Goal: Transaction & Acquisition: Subscribe to service/newsletter

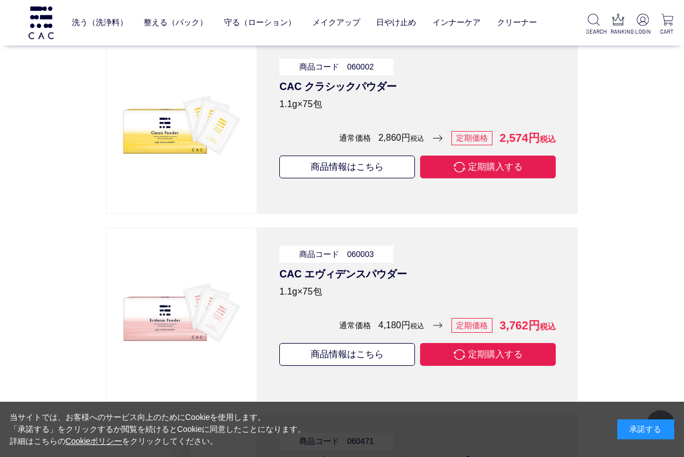
scroll to position [3782, 0]
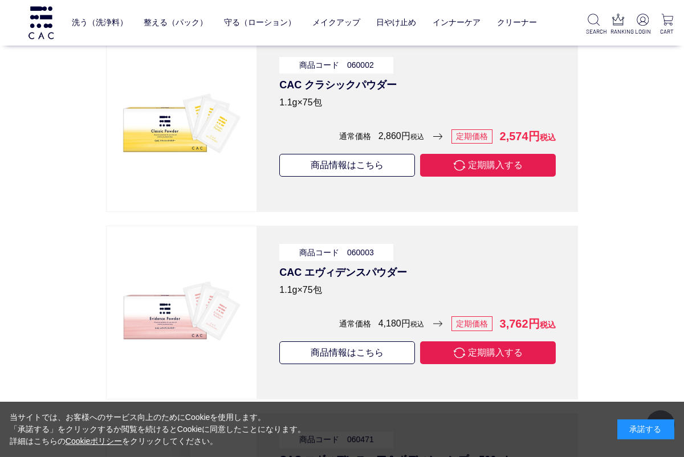
click at [382, 361] on link "商品情報はこちら" at bounding box center [346, 352] width 135 height 23
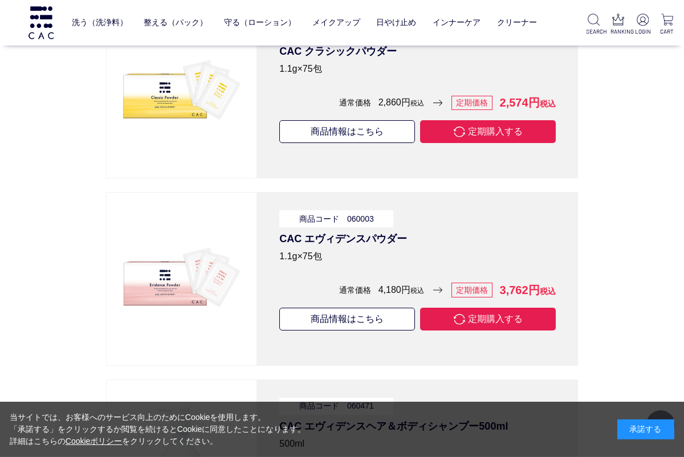
click at [375, 143] on link "商品情報はこちら" at bounding box center [346, 131] width 135 height 23
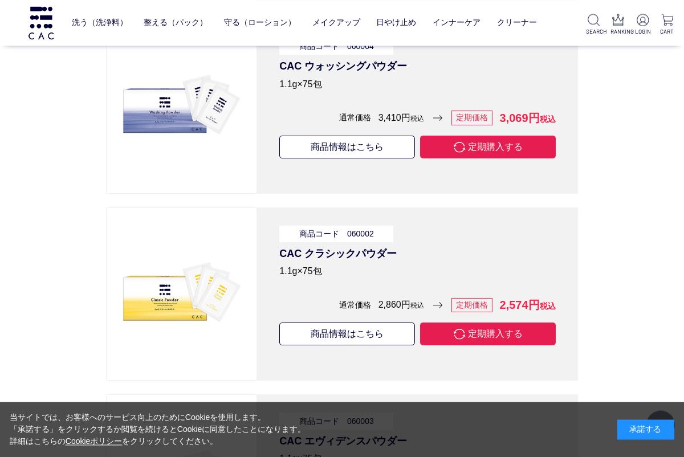
scroll to position [3614, 0]
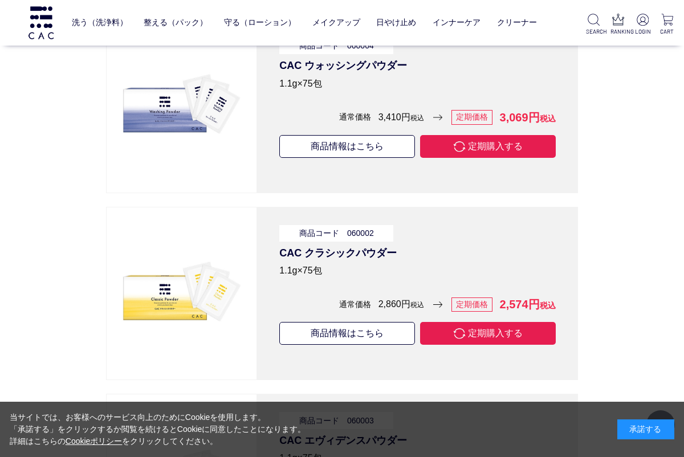
click at [375, 154] on link "商品情報はこちら" at bounding box center [346, 146] width 135 height 23
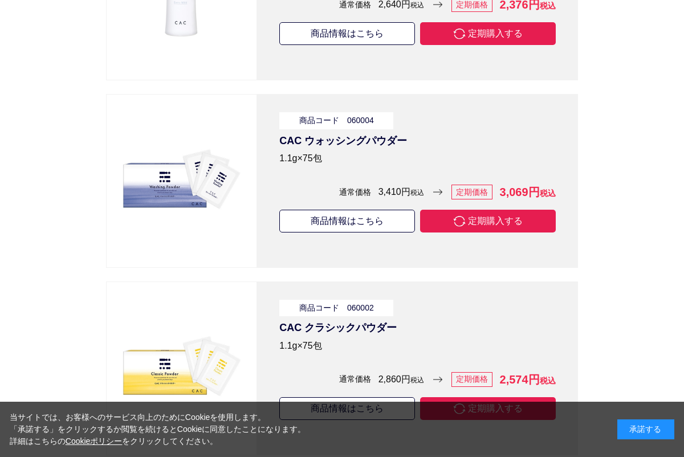
scroll to position [3613, 0]
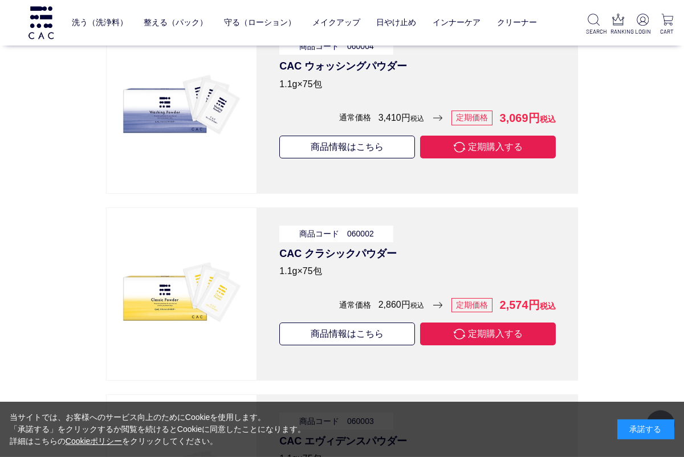
click at [383, 156] on link "商品情報はこちら" at bounding box center [346, 147] width 135 height 23
click at [382, 341] on link "商品情報はこちら" at bounding box center [346, 333] width 135 height 23
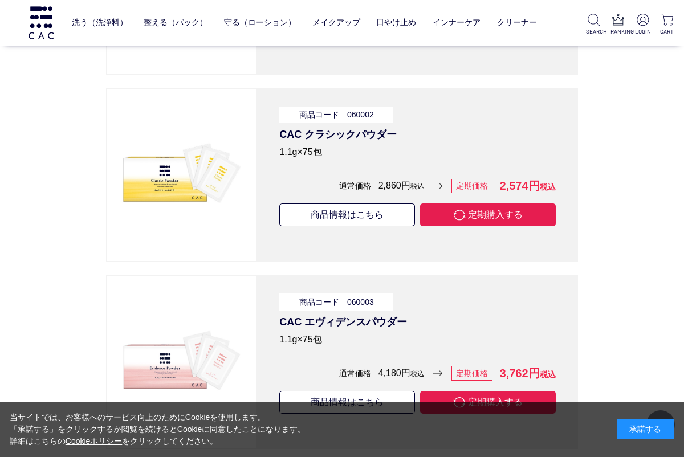
scroll to position [3760, 0]
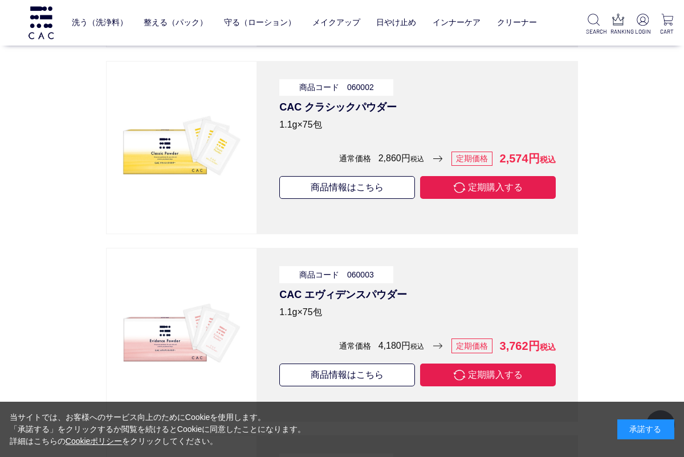
click at [353, 386] on link "商品情報はこちら" at bounding box center [346, 374] width 135 height 23
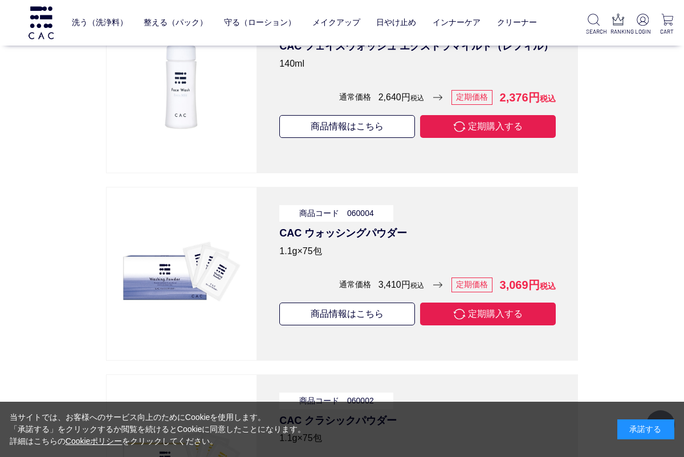
scroll to position [3449, 0]
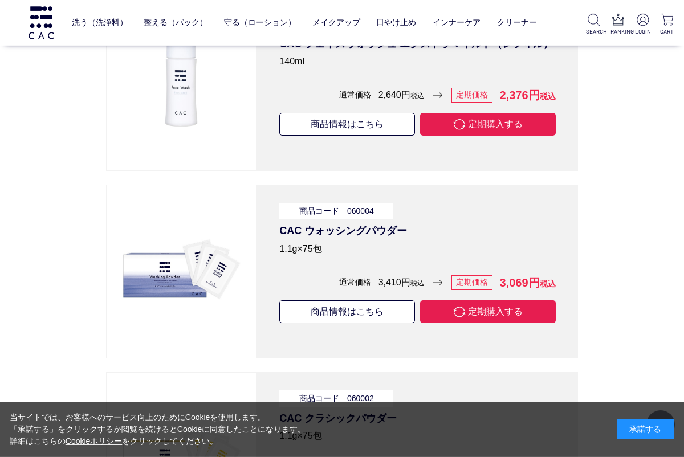
click at [496, 318] on button "定期購入する" at bounding box center [487, 311] width 135 height 23
